Goal: Information Seeking & Learning: Learn about a topic

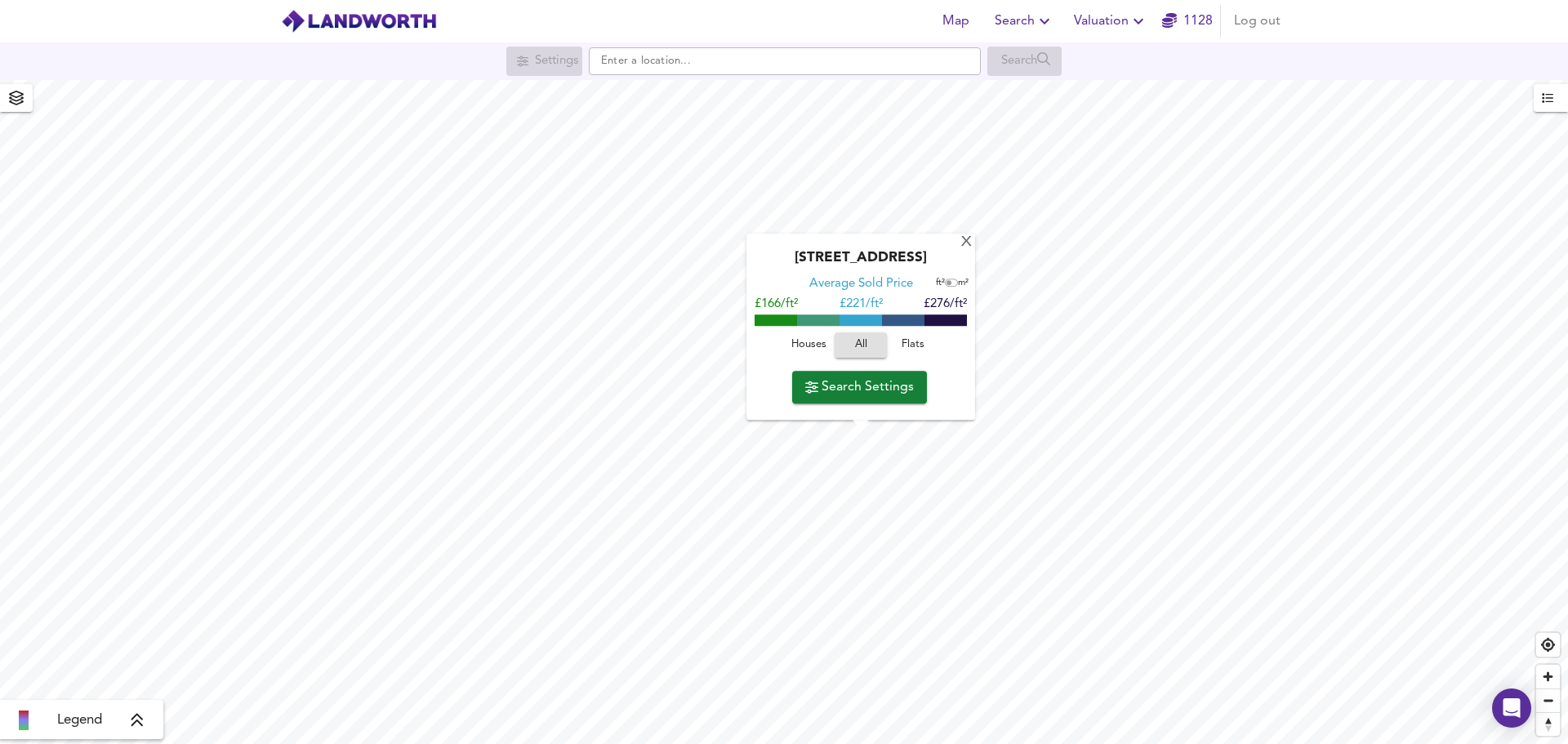
click at [807, 349] on span "Houses" at bounding box center [809, 346] width 44 height 19
